Goal: Navigation & Orientation: Find specific page/section

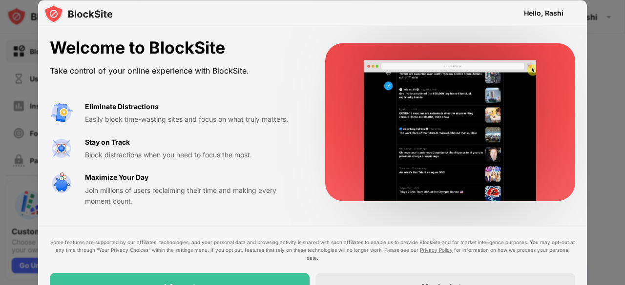
click at [530, 9] on div "Hello, Rashi" at bounding box center [544, 13] width 40 height 8
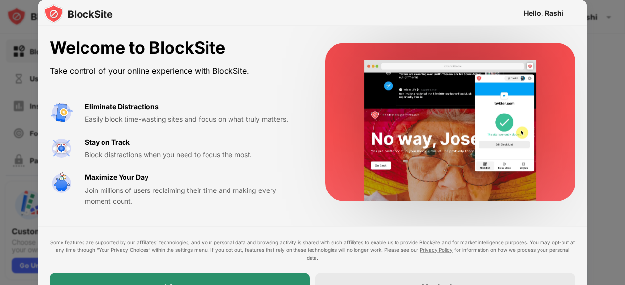
click at [222, 278] on div "I Accept" at bounding box center [180, 286] width 260 height 27
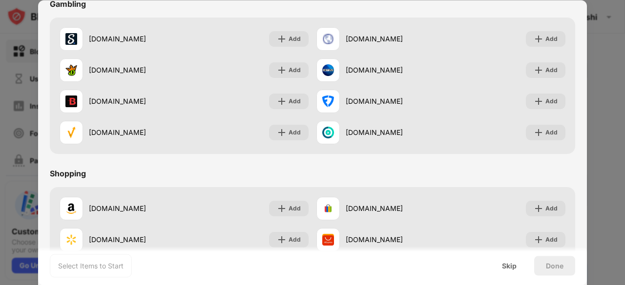
scroll to position [1023, 0]
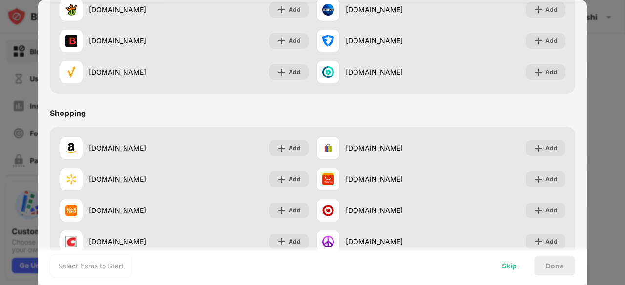
click at [511, 273] on div "Skip" at bounding box center [509, 266] width 38 height 20
